Goal: Information Seeking & Learning: Understand process/instructions

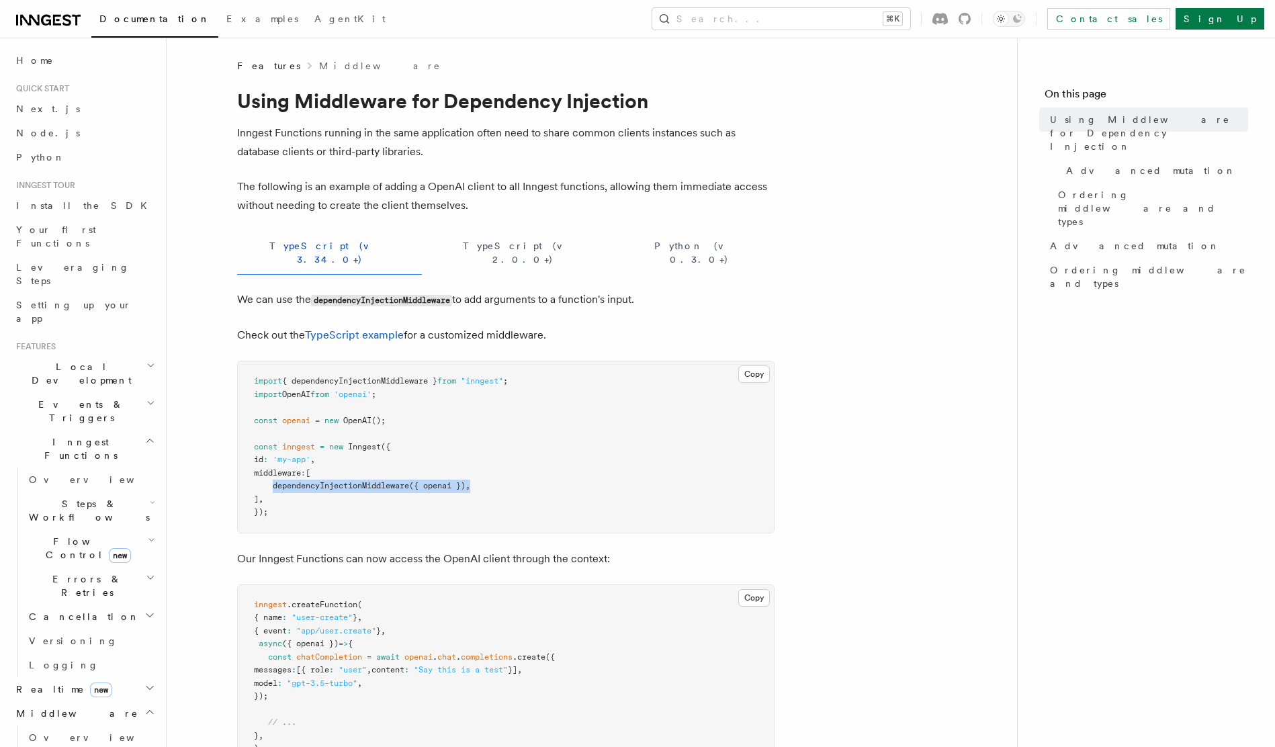
drag, startPoint x: 488, startPoint y: 476, endPoint x: 274, endPoint y: 474, distance: 213.7
click at [273, 472] on pre "import { dependencyInjectionMiddleware } from "inngest" ; import OpenAI from 'o…" at bounding box center [506, 447] width 536 height 171
copy span "dependencyInjectionMiddleware ({ openai }) ,"
click at [385, 492] on pre "import { dependencyInjectionMiddleware } from "inngest" ; import OpenAI from 'o…" at bounding box center [506, 447] width 536 height 171
drag, startPoint x: 415, startPoint y: 470, endPoint x: 444, endPoint y: 472, distance: 29.0
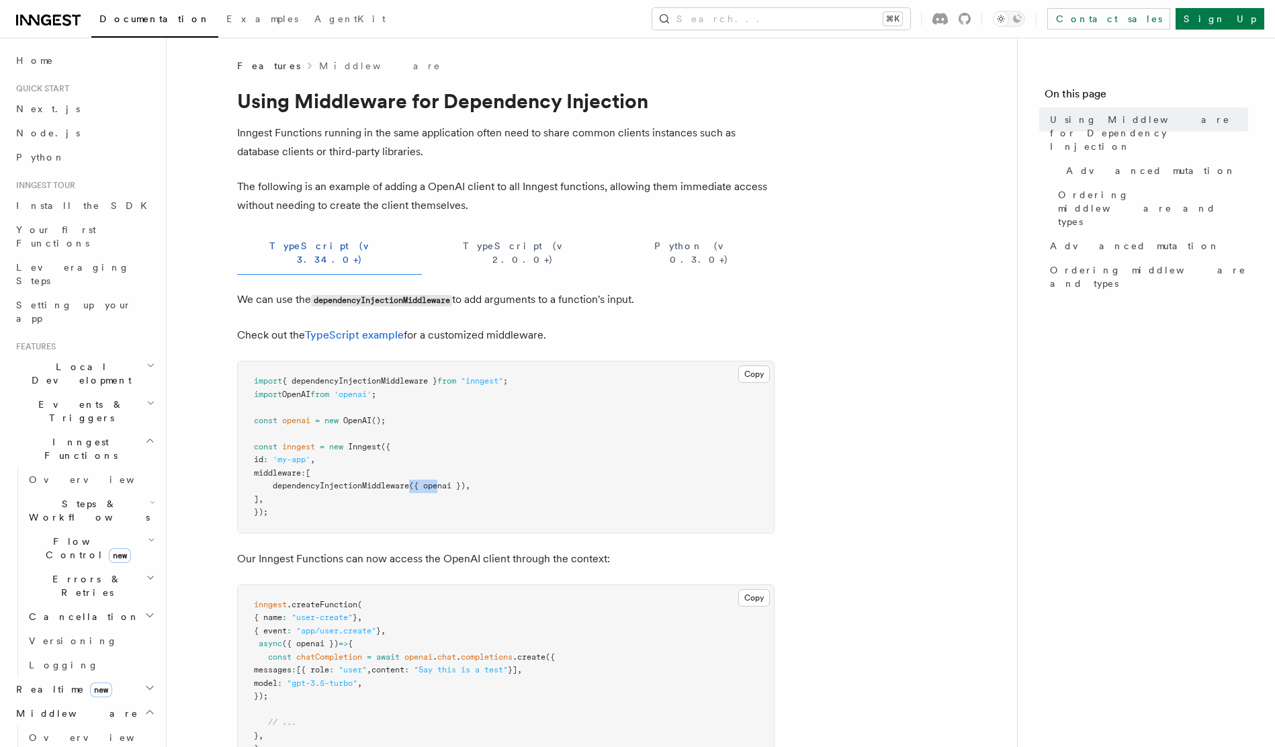
click at [444, 481] on span "({ openai })" at bounding box center [437, 485] width 56 height 9
click at [452, 481] on span "({ openai })" at bounding box center [437, 485] width 56 height 9
click at [464, 481] on span "({ openai })" at bounding box center [437, 485] width 56 height 9
drag, startPoint x: 466, startPoint y: 474, endPoint x: 480, endPoint y: 464, distance: 17.2
click at [466, 481] on span "({ openai })" at bounding box center [437, 485] width 56 height 9
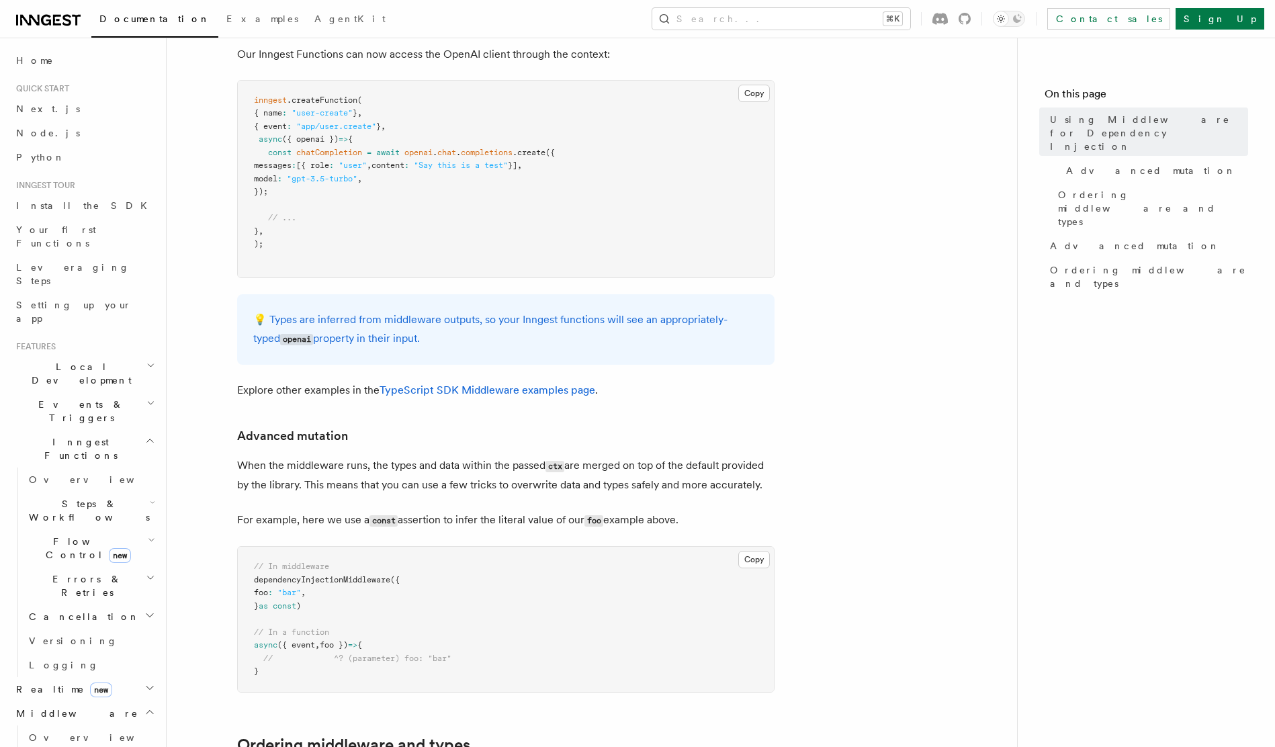
scroll to position [575, 0]
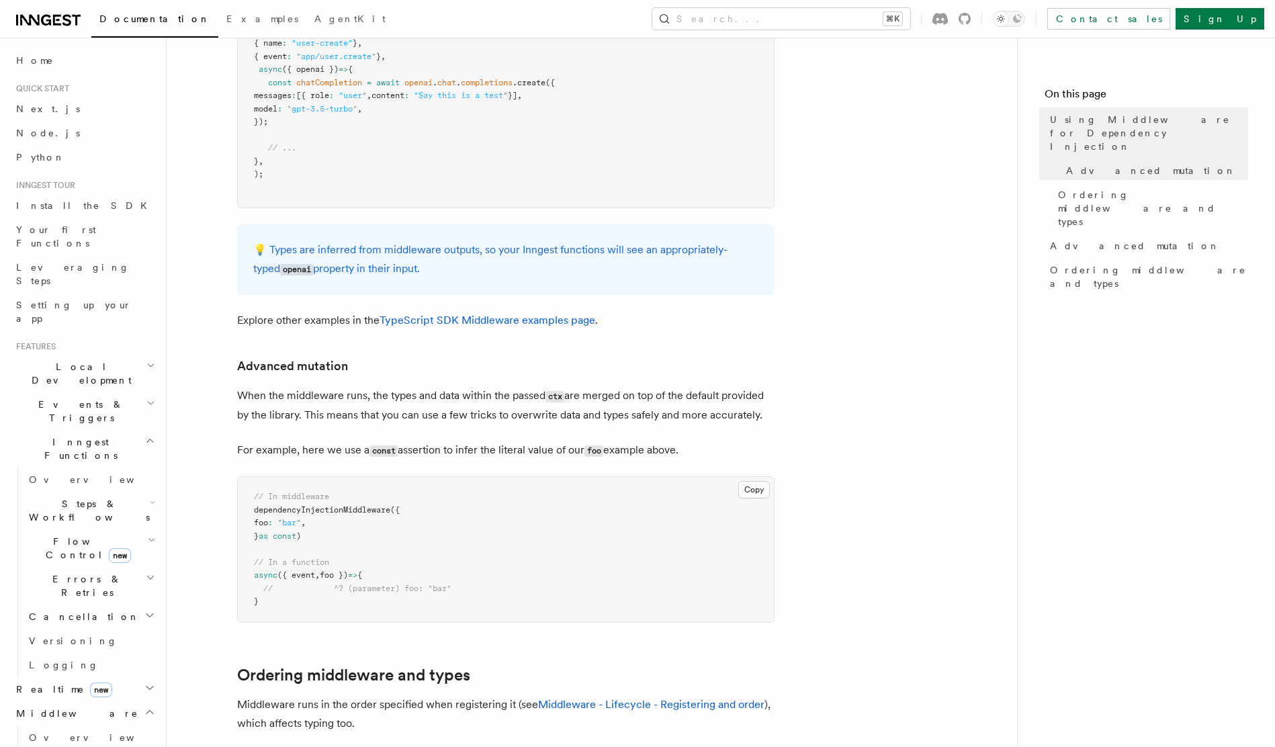
click at [545, 400] on p "When the middleware runs, the types and data within the passed ctx are merged o…" at bounding box center [506, 405] width 538 height 38
drag, startPoint x: 478, startPoint y: 400, endPoint x: 528, endPoint y: 405, distance: 50.0
click at [528, 405] on p "When the middleware runs, the types and data within the passed ctx are merged o…" at bounding box center [506, 405] width 538 height 38
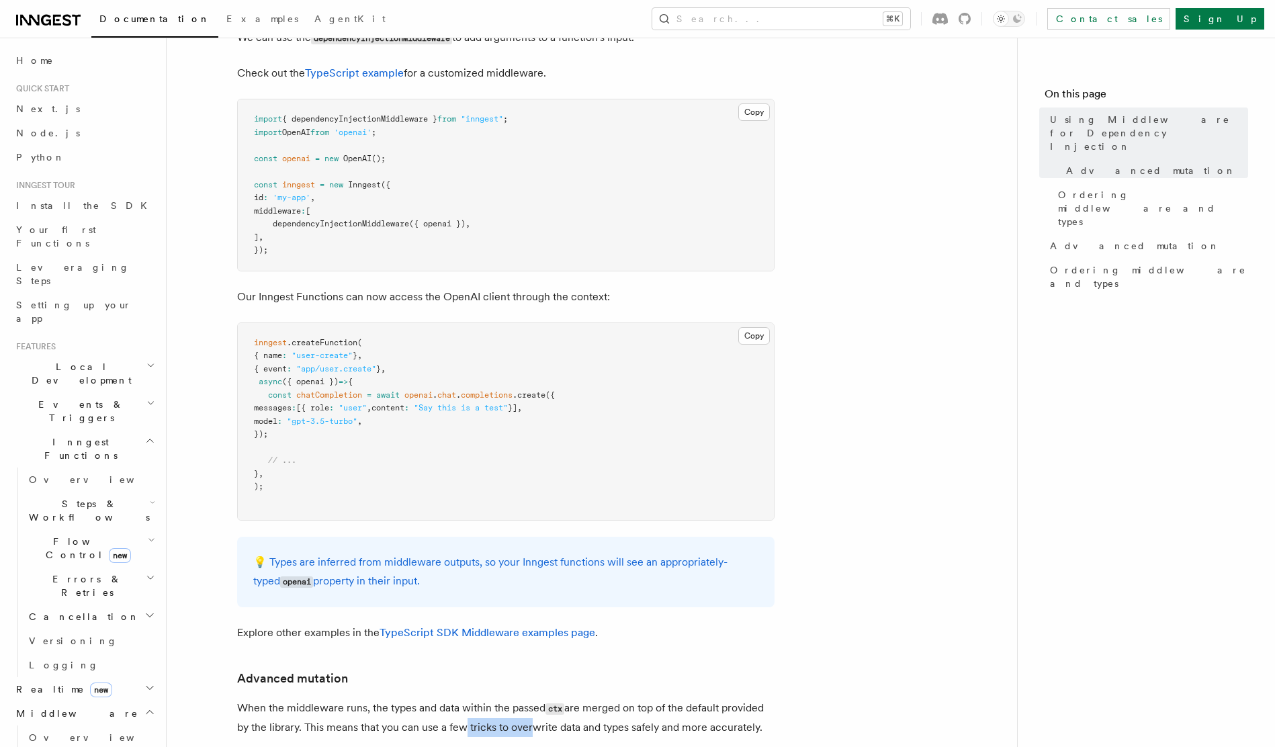
scroll to position [261, 0]
drag, startPoint x: 327, startPoint y: 199, endPoint x: 288, endPoint y: 200, distance: 39.0
click at [288, 200] on pre "import { dependencyInjectionMiddleware } from "inngest" ; import OpenAI from 'o…" at bounding box center [506, 186] width 536 height 171
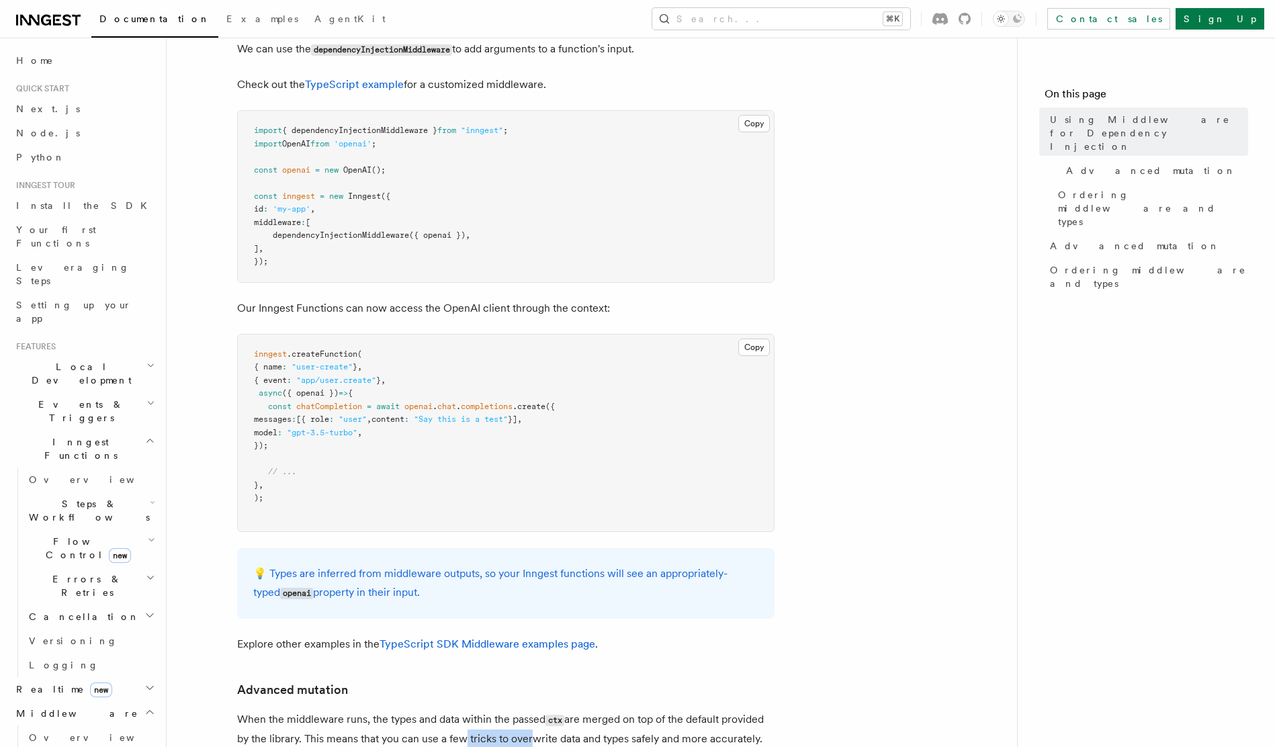
scroll to position [232, 0]
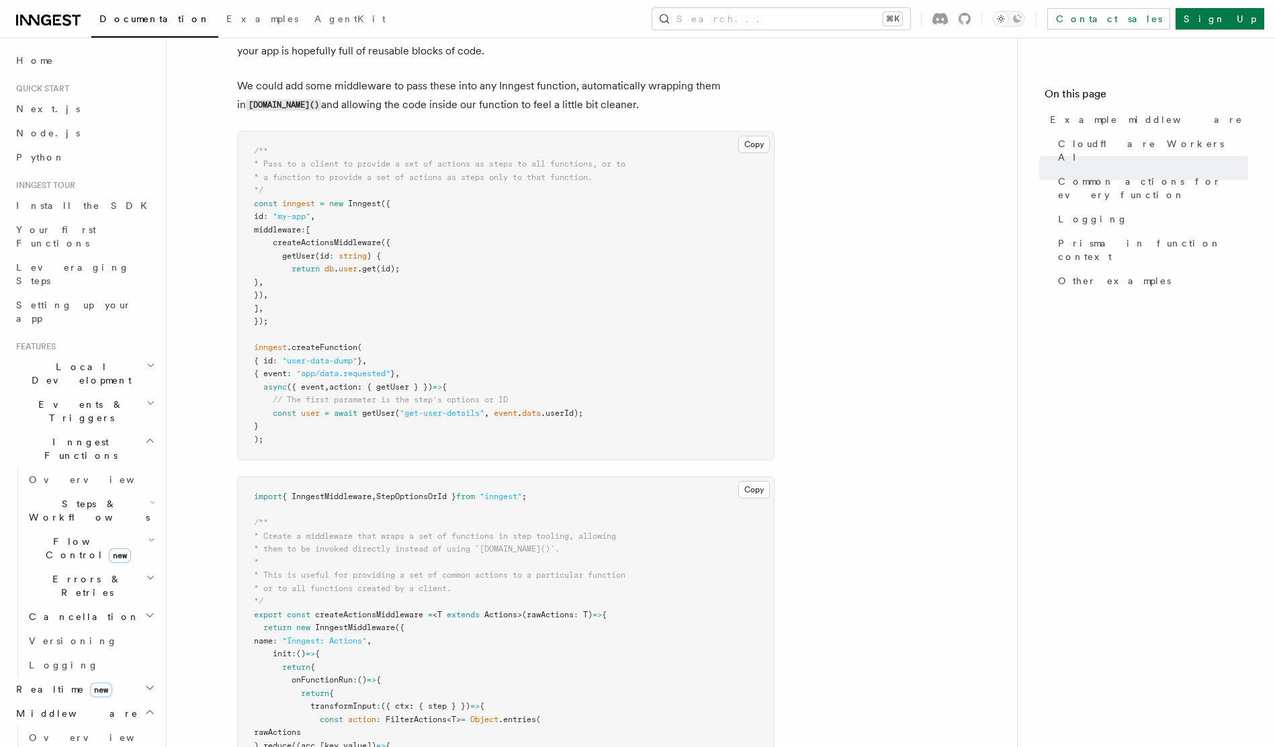
scroll to position [1185, 0]
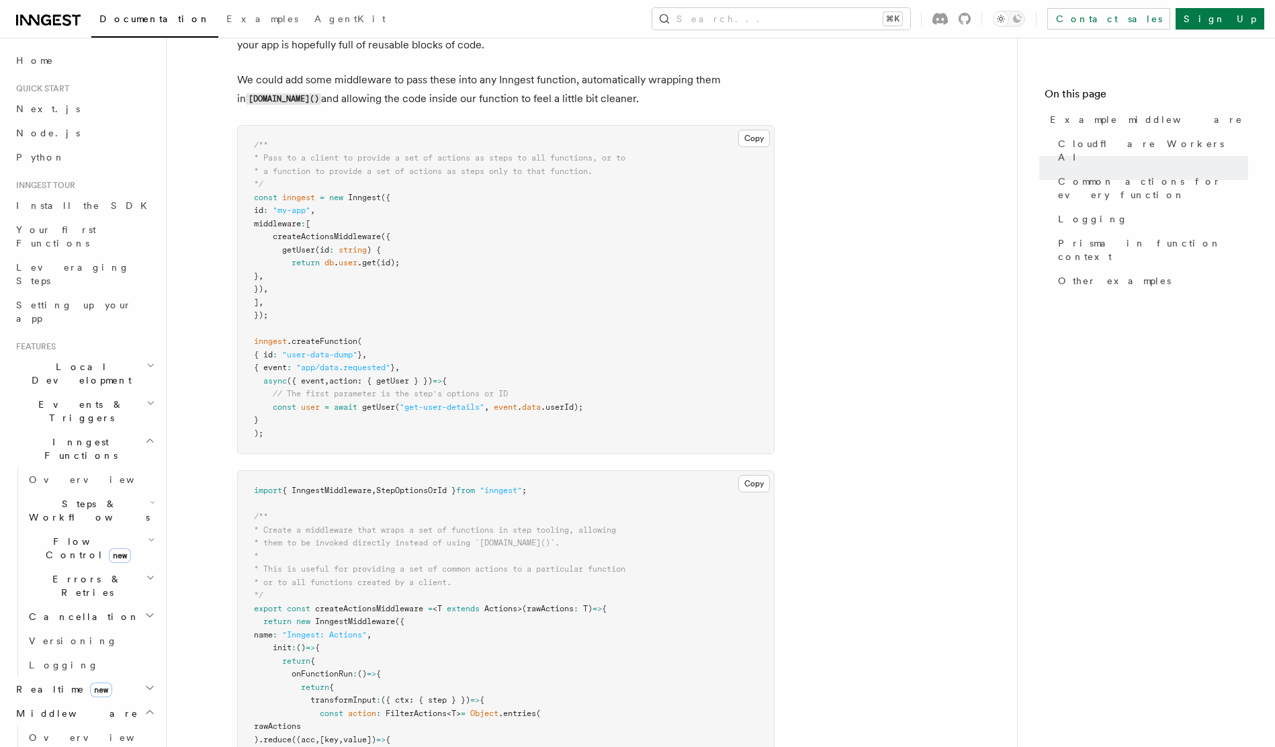
click at [385, 409] on span "getUser" at bounding box center [378, 406] width 33 height 9
click at [387, 410] on span "getUser" at bounding box center [378, 406] width 33 height 9
click at [388, 403] on span "getUser" at bounding box center [378, 406] width 33 height 9
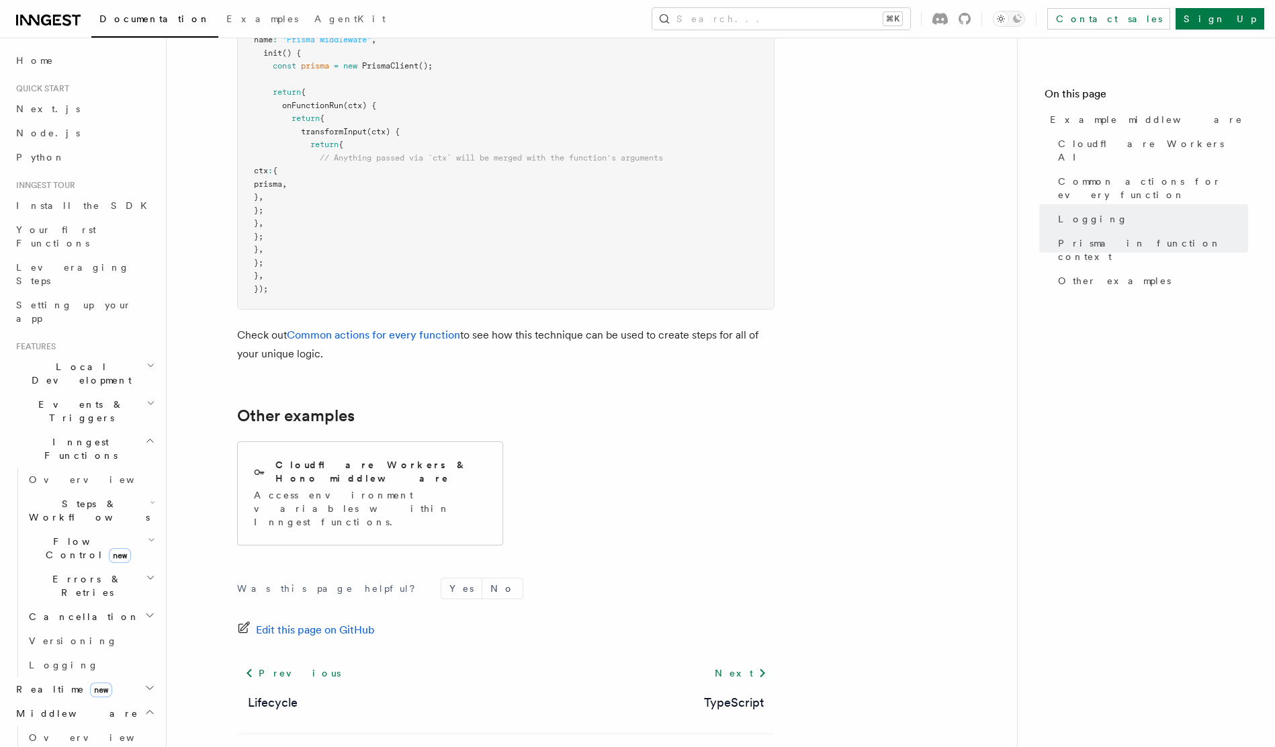
scroll to position [3998, 0]
